Goal: Task Accomplishment & Management: Use online tool/utility

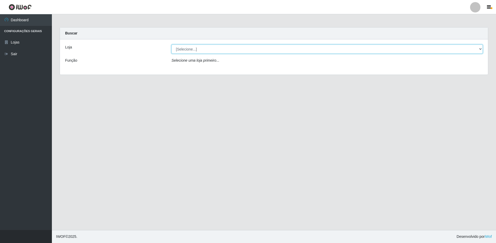
click at [478, 49] on select "[Selecione...] Extraplus - Loja 50 [GEOGRAPHIC_DATA]" at bounding box center [326, 49] width 311 height 9
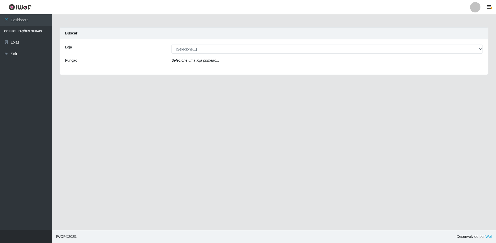
click at [333, 69] on div "Loja [Selecione...] Extraplus - Loja 50 Praia do Canto Função Selecione uma loj…" at bounding box center [274, 56] width 428 height 35
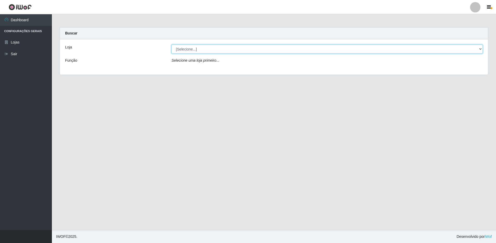
click at [217, 50] on select "[Selecione...] Extraplus - Loja 50 [GEOGRAPHIC_DATA]" at bounding box center [326, 49] width 311 height 9
select select "451"
click at [171, 45] on select "[Selecione...] Extraplus - Loja 50 [GEOGRAPHIC_DATA]" at bounding box center [326, 49] width 311 height 9
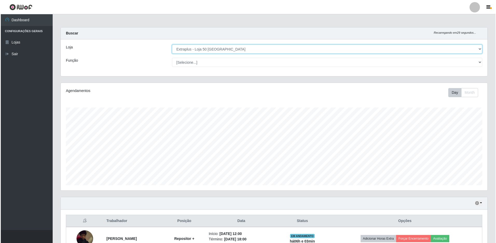
scroll to position [124, 0]
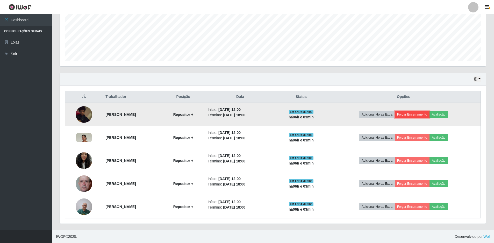
click at [420, 117] on button "Forçar Encerramento" at bounding box center [412, 114] width 35 height 7
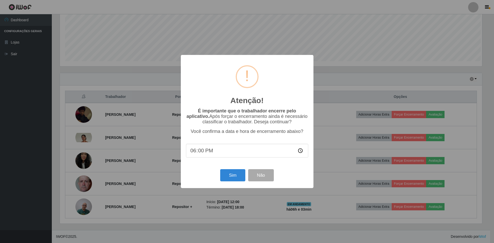
scroll to position [108, 424]
click at [235, 177] on button "Sim" at bounding box center [233, 175] width 25 height 12
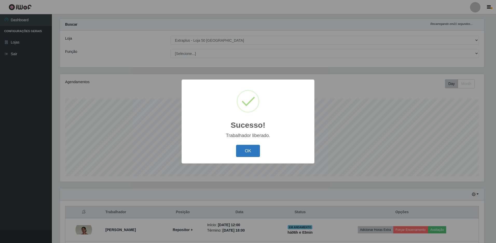
click at [252, 153] on button "OK" at bounding box center [248, 151] width 24 height 12
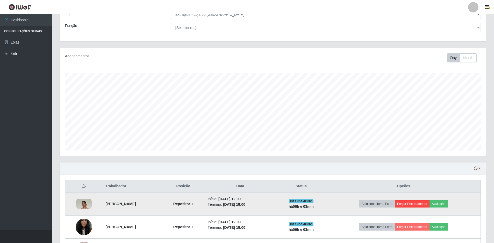
scroll to position [101, 0]
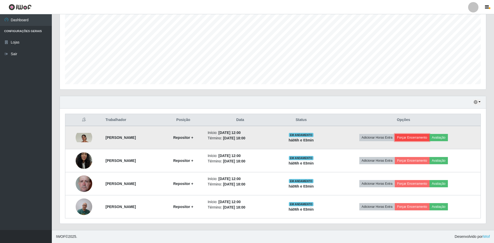
click at [422, 137] on button "Forçar Encerramento" at bounding box center [412, 137] width 35 height 7
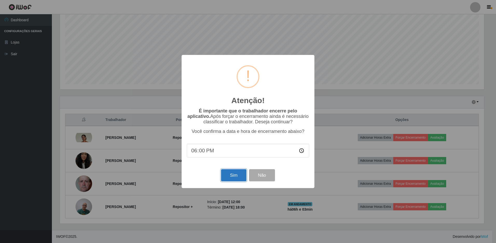
click at [237, 179] on button "Sim" at bounding box center [233, 175] width 25 height 12
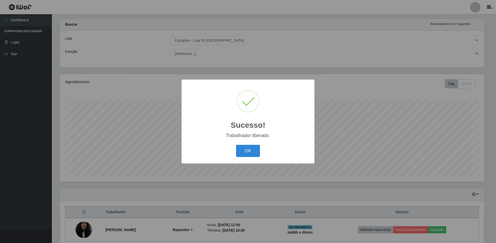
click at [222, 152] on div "OK Cancel" at bounding box center [248, 151] width 122 height 15
click at [243, 153] on button "OK" at bounding box center [248, 151] width 24 height 12
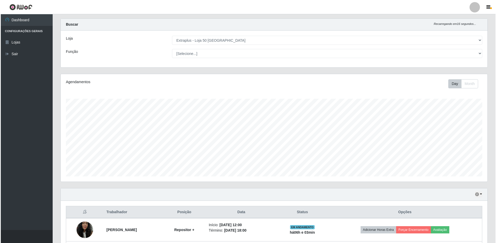
scroll to position [78, 0]
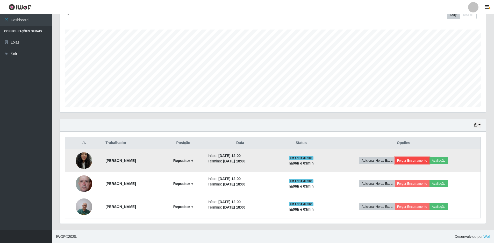
click at [411, 159] on button "Forçar Encerramento" at bounding box center [412, 160] width 35 height 7
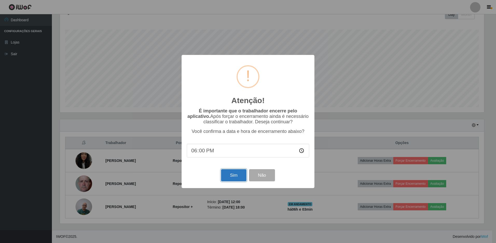
click at [227, 175] on button "Sim" at bounding box center [233, 175] width 25 height 12
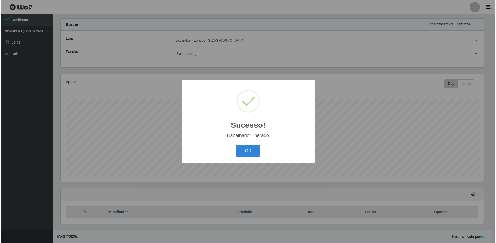
scroll to position [0, 0]
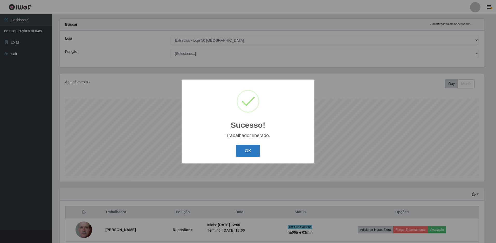
click at [245, 149] on button "OK" at bounding box center [248, 151] width 24 height 12
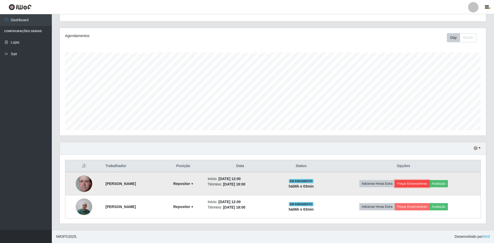
click at [410, 182] on button "Forçar Encerramento" at bounding box center [412, 183] width 35 height 7
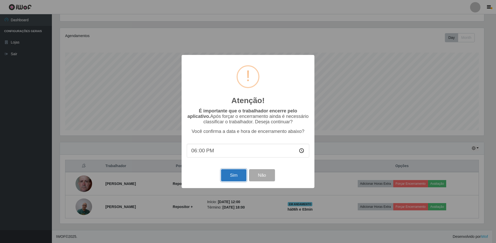
click at [239, 174] on button "Sim" at bounding box center [233, 175] width 25 height 12
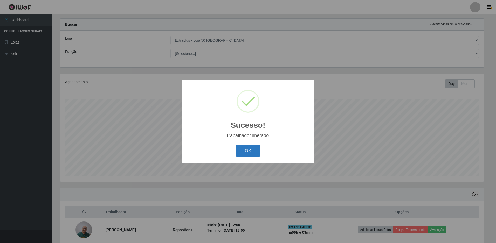
click at [246, 152] on button "OK" at bounding box center [248, 151] width 24 height 12
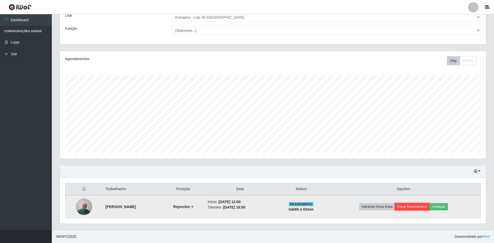
click at [413, 206] on button "Forçar Encerramento" at bounding box center [412, 206] width 35 height 7
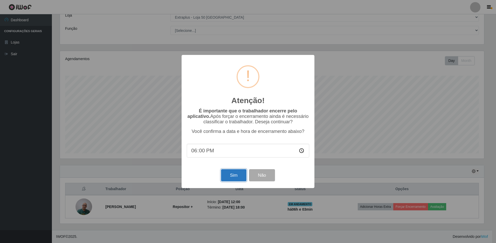
click at [234, 174] on button "Sim" at bounding box center [233, 175] width 25 height 12
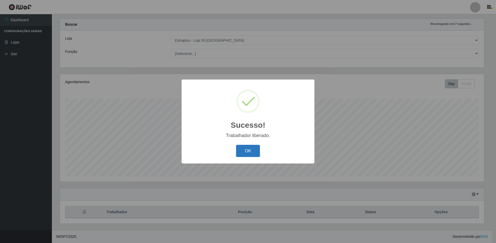
click at [245, 155] on button "OK" at bounding box center [248, 151] width 24 height 12
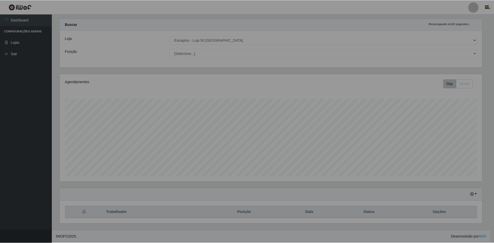
scroll to position [108, 426]
